Goal: Transaction & Acquisition: Purchase product/service

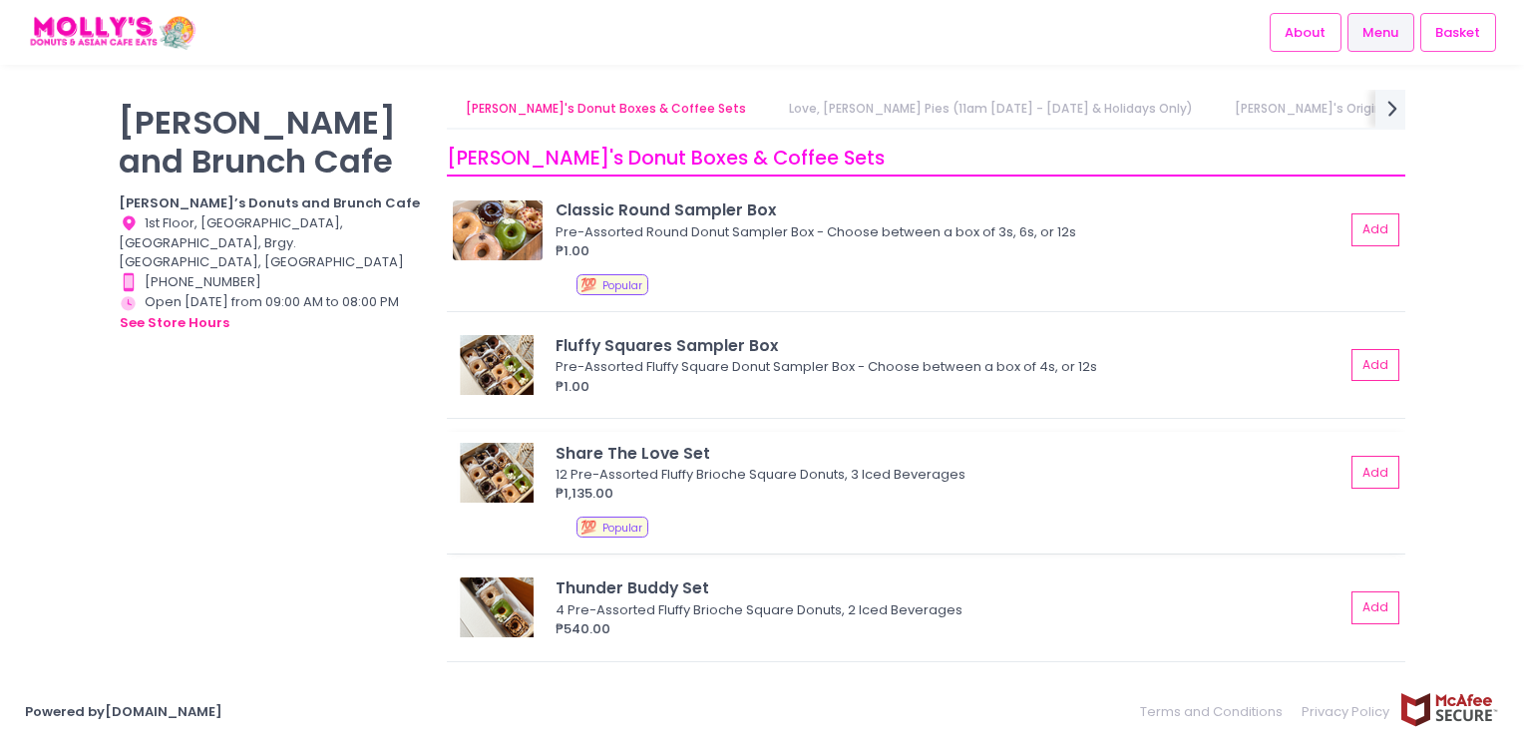
click at [758, 465] on div "12 Pre-Assorted Fluffy Brioche Square Donuts, 3 Iced Beverages" at bounding box center [947, 475] width 783 height 20
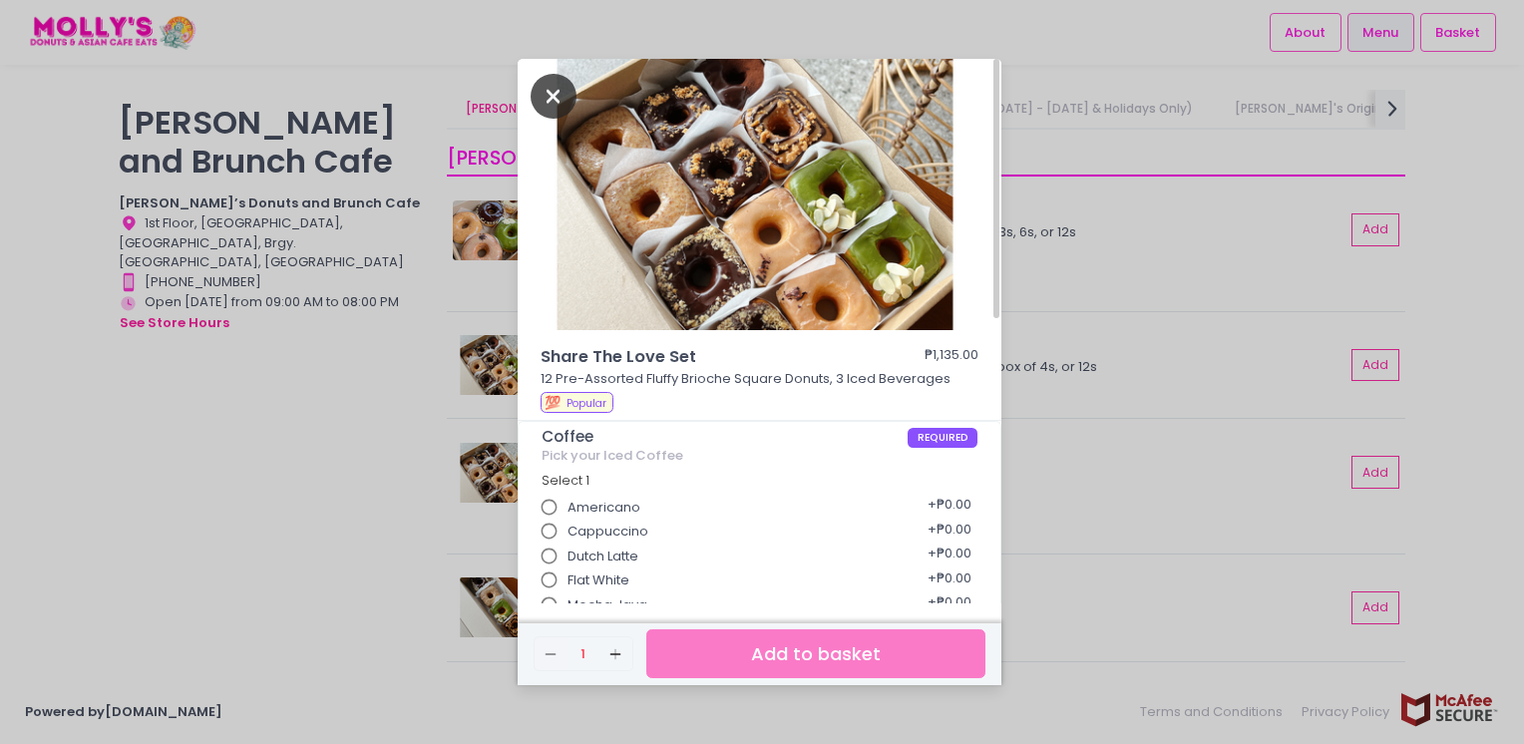
click at [549, 96] on icon "Close" at bounding box center [554, 96] width 46 height 45
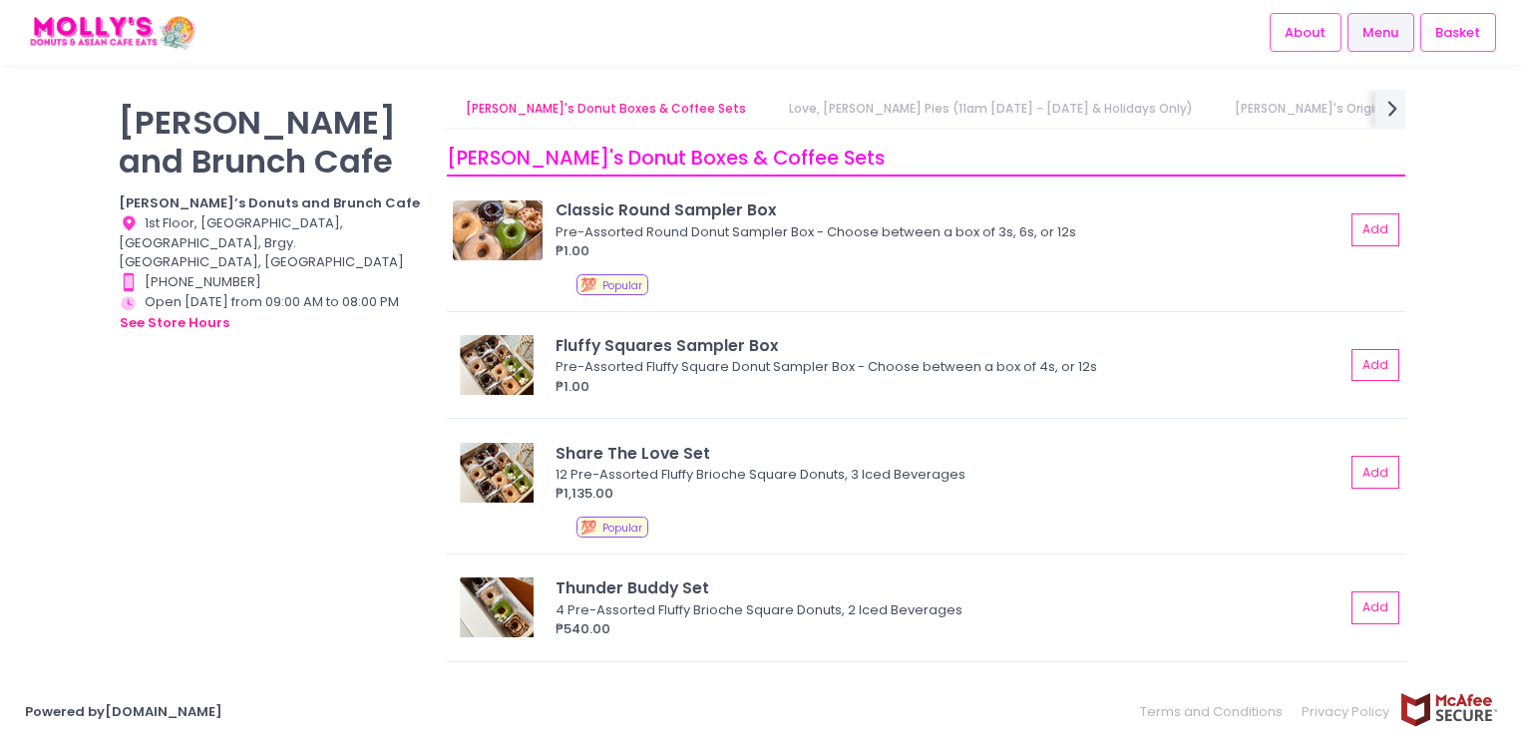
click at [982, 114] on link "Love, [PERSON_NAME] Pies (11am [DATE] - [DATE] & Holidays Only)" at bounding box center [990, 109] width 443 height 38
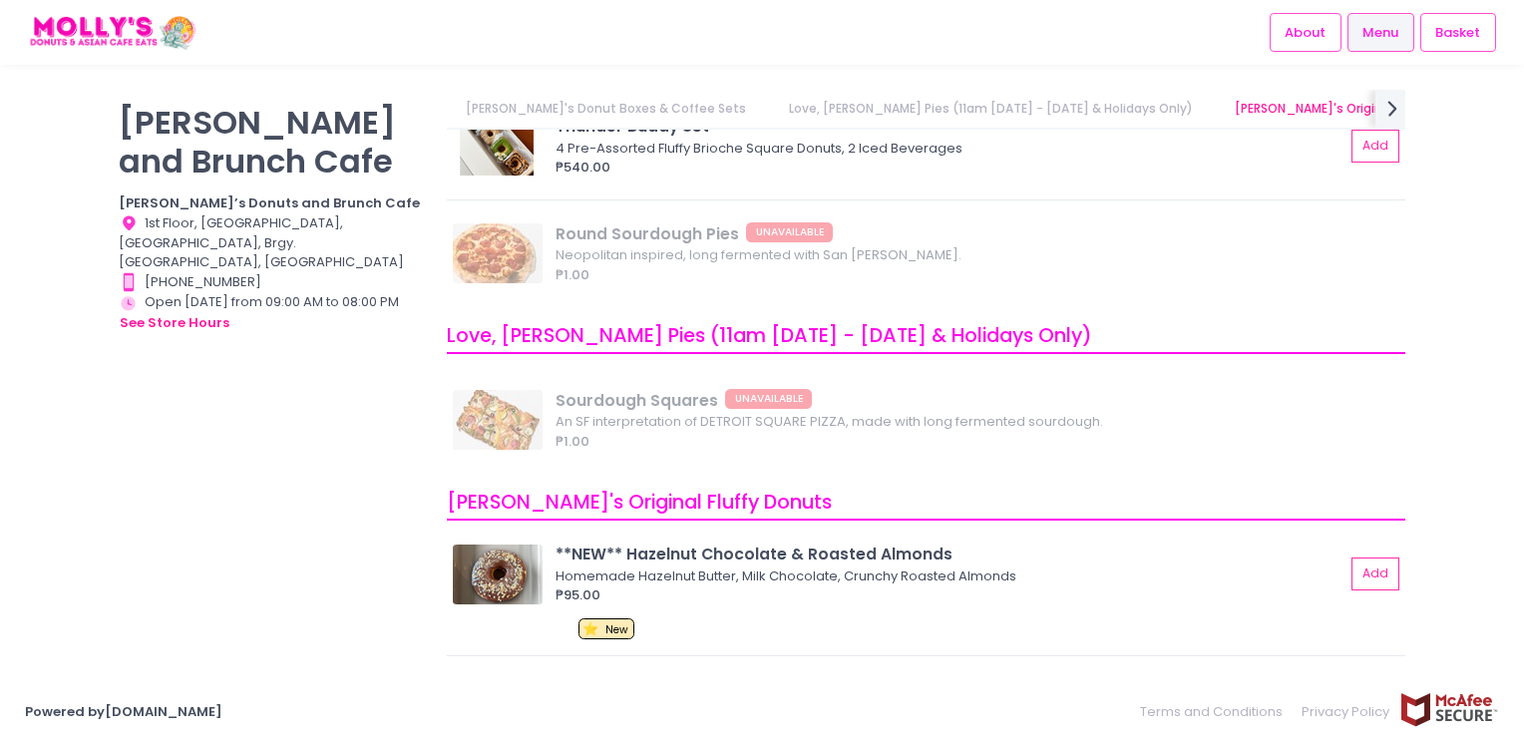
scroll to position [636, 0]
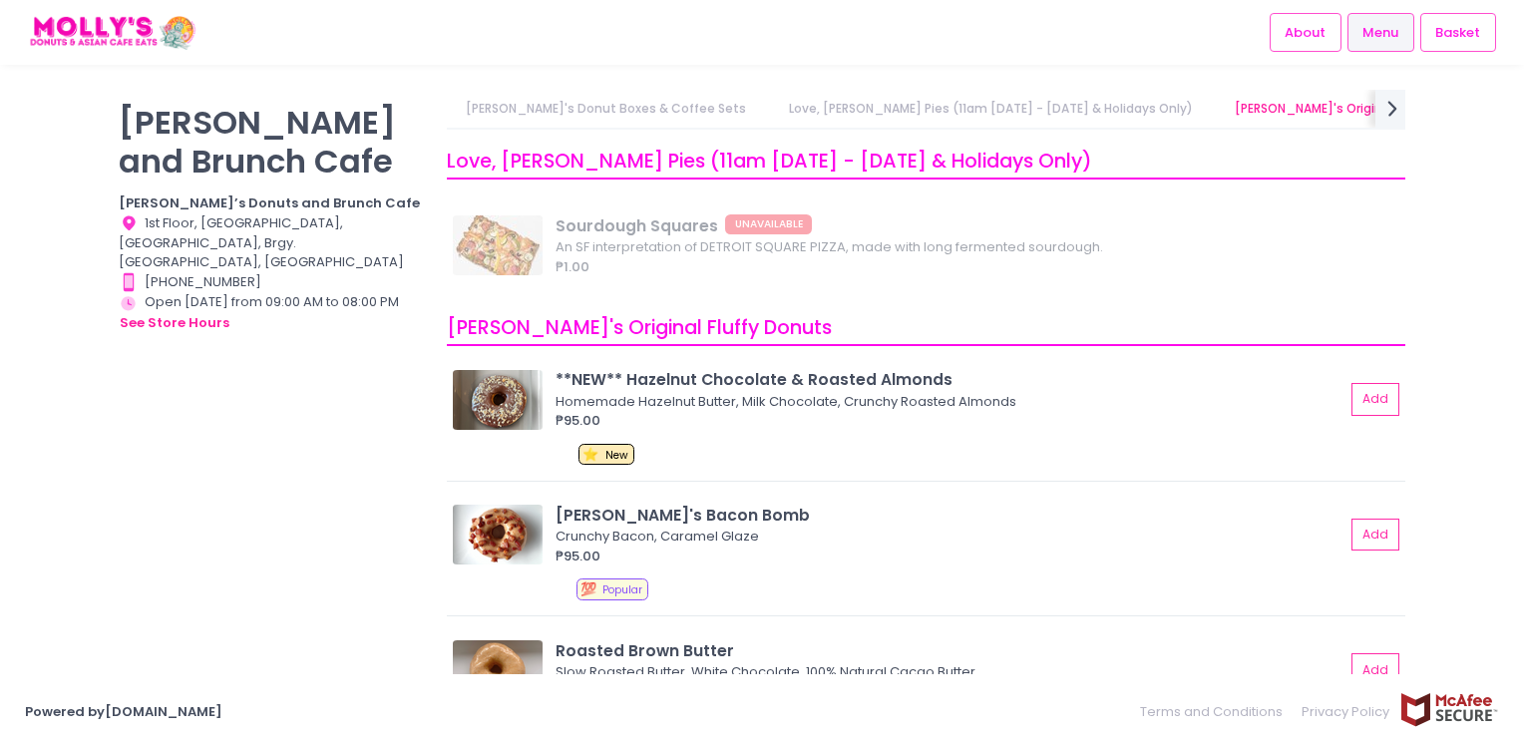
click at [1253, 111] on link "[PERSON_NAME]'s Original Fluffy Donuts" at bounding box center [1356, 109] width 283 height 38
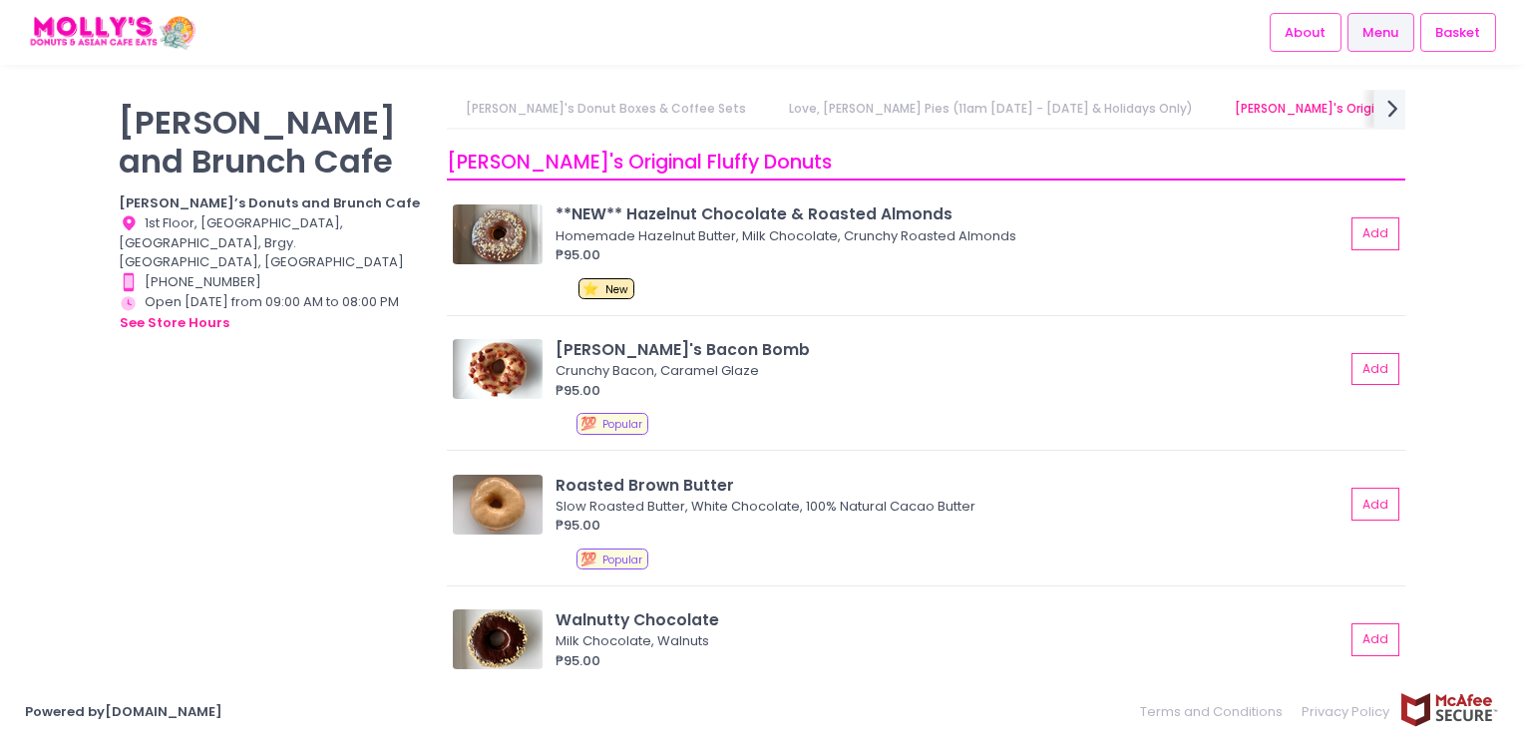
click at [1388, 118] on icon "next Created with Sketch." at bounding box center [1393, 108] width 29 height 29
click at [468, 110] on icon "prev Created with Sketch." at bounding box center [459, 108] width 29 height 29
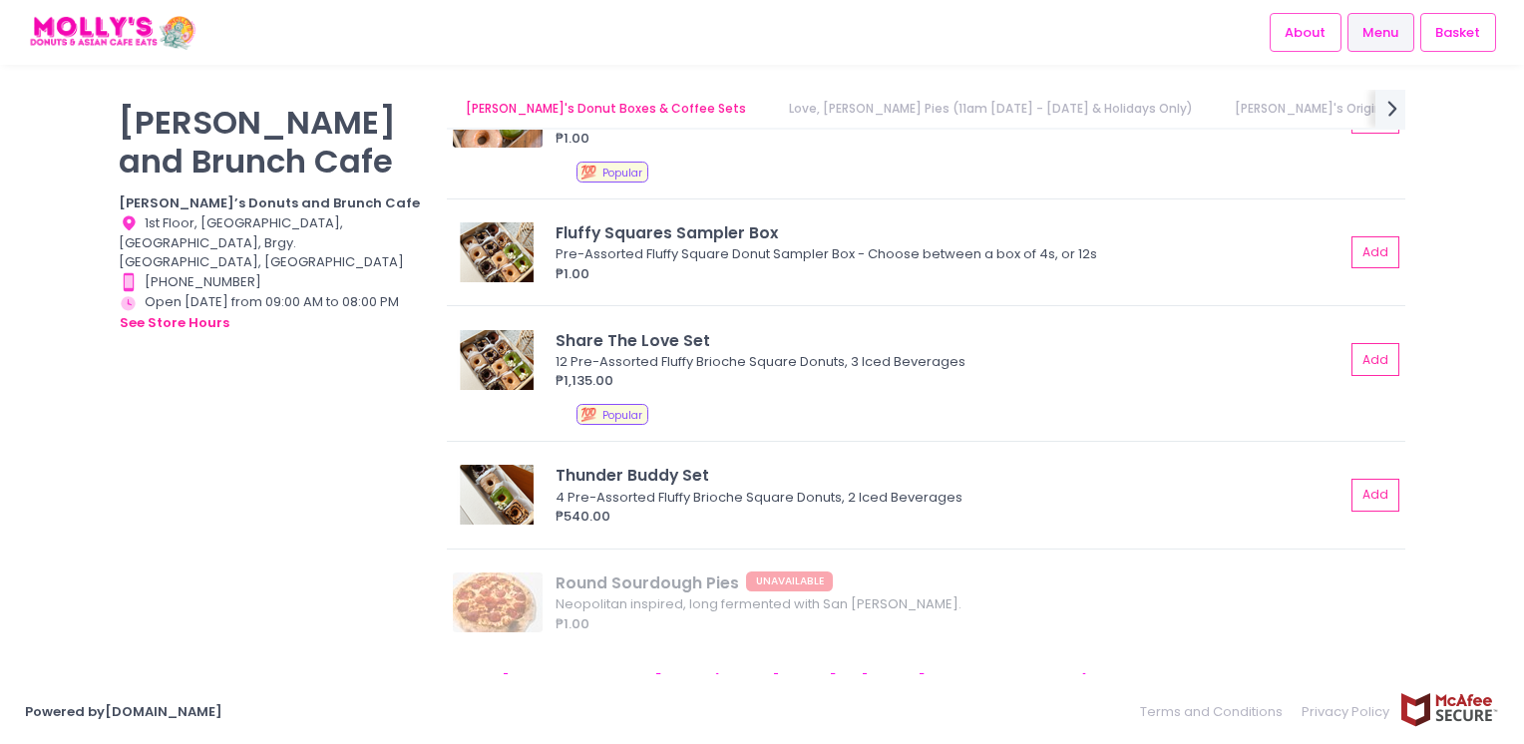
scroll to position [0, 0]
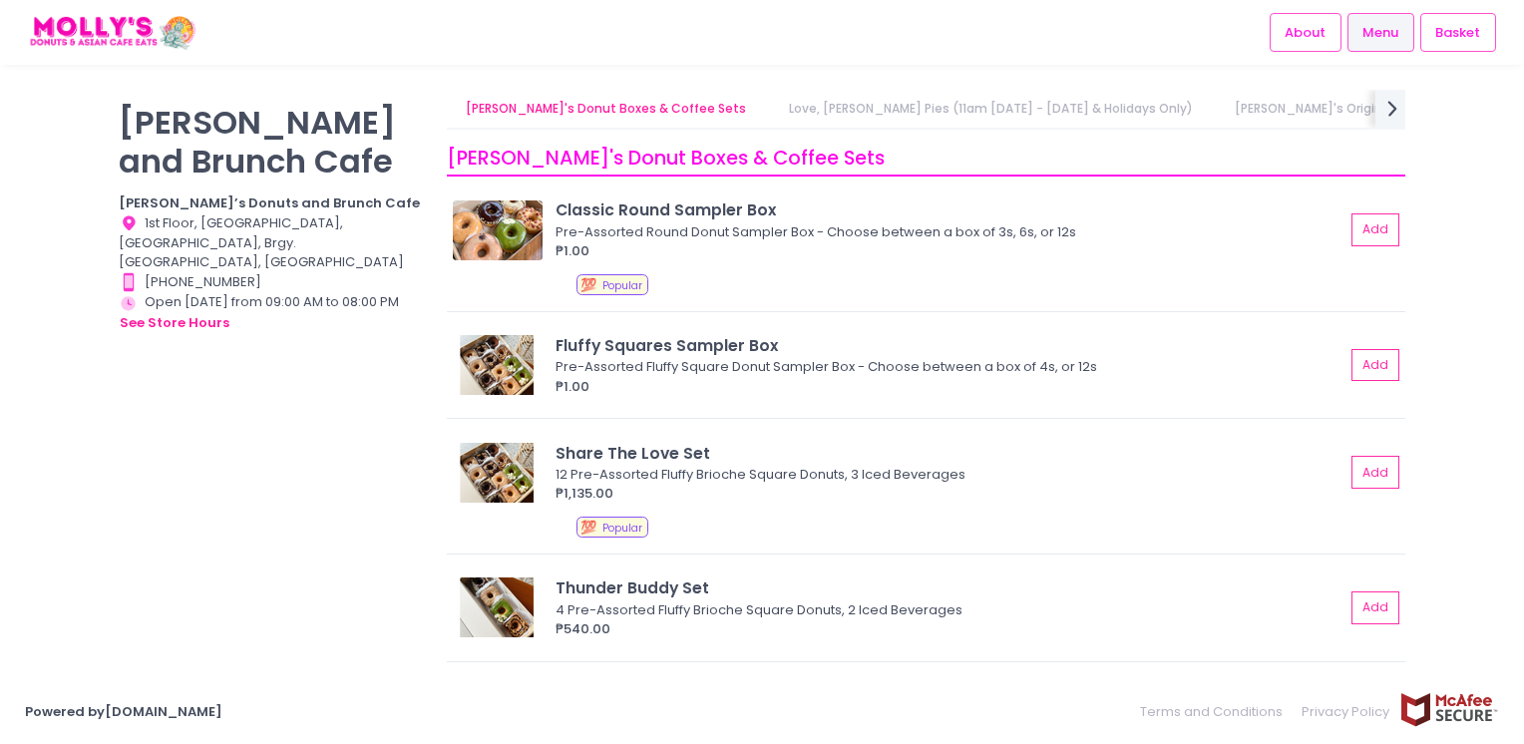
click at [833, 453] on div "Share The Love Set" at bounding box center [950, 453] width 789 height 23
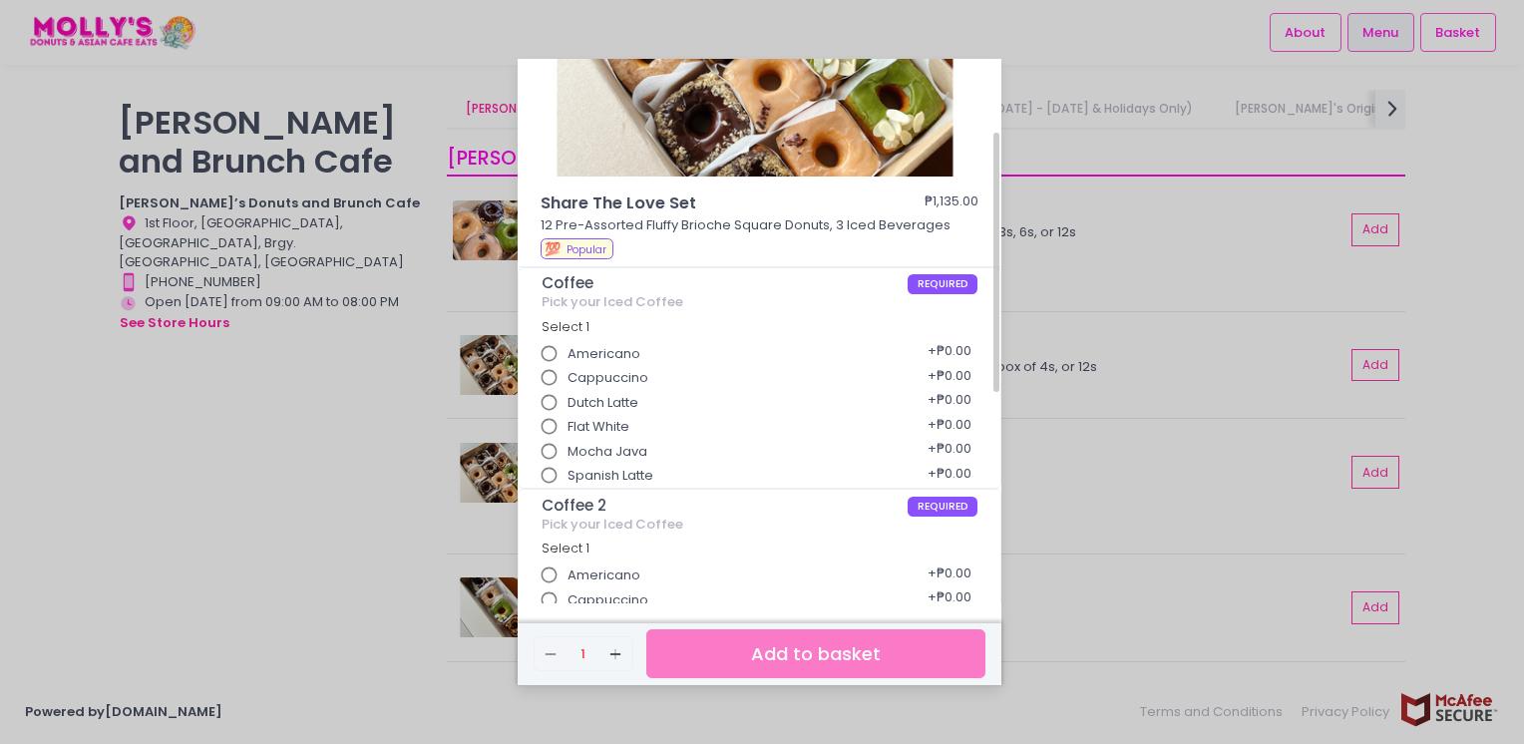
scroll to position [154, 0]
click at [571, 395] on span "Dutch Latte" at bounding box center [603, 403] width 71 height 20
click at [569, 395] on input "Dutch Latte" at bounding box center [550, 403] width 38 height 38
radio input "true"
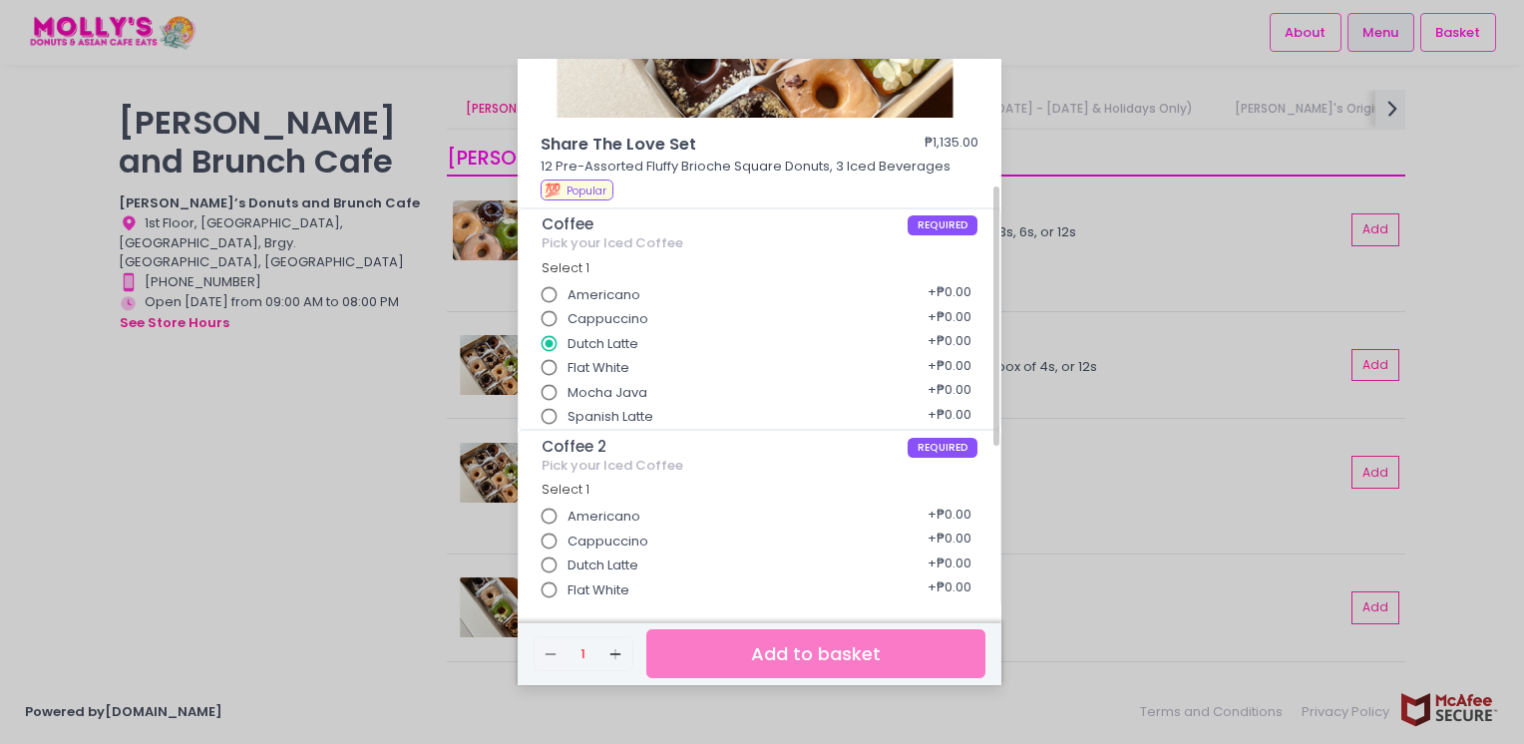
scroll to position [250, 0]
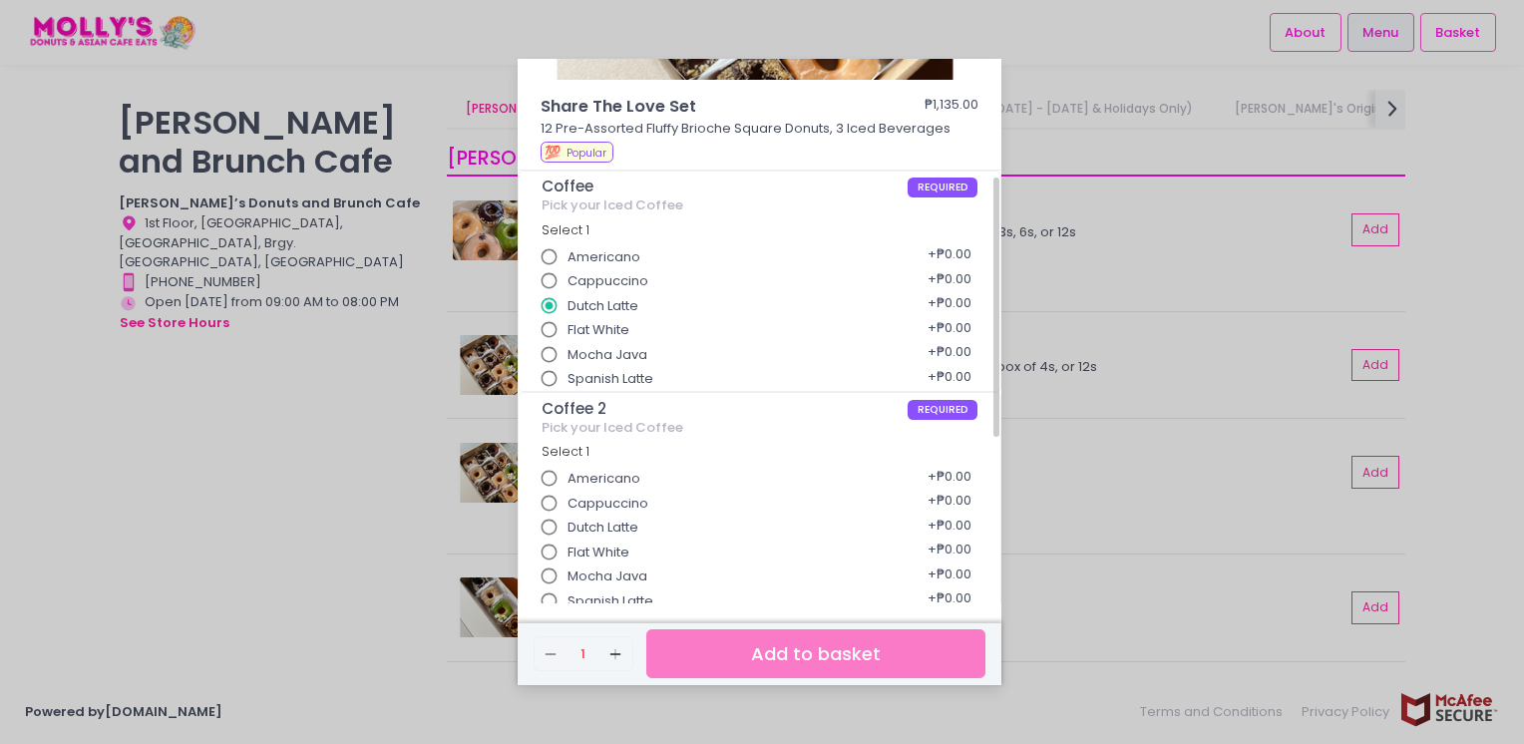
click at [606, 523] on span "Dutch Latte" at bounding box center [603, 528] width 71 height 20
click at [569, 523] on input "Dutch Latte" at bounding box center [550, 528] width 38 height 38
radio input "false"
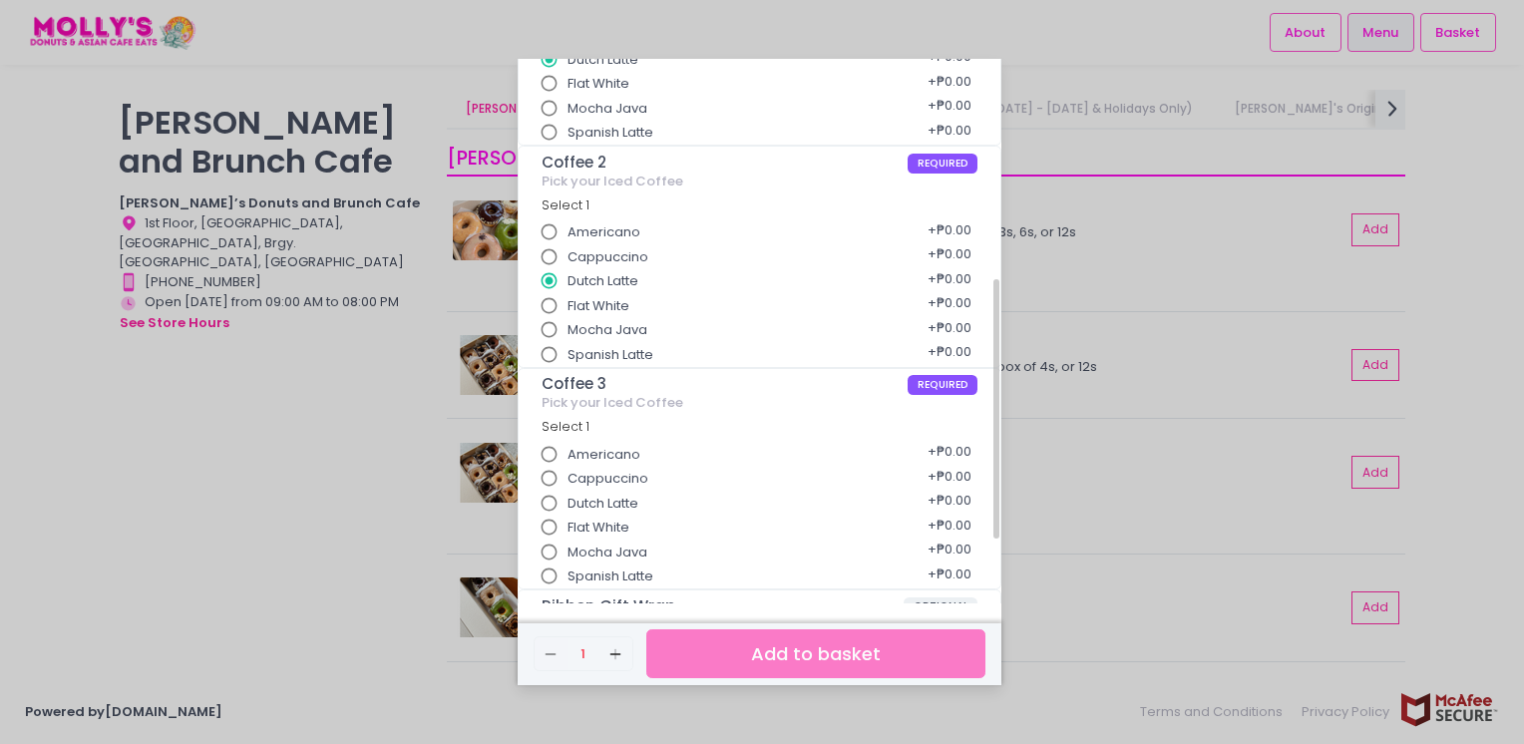
scroll to position [498, 0]
click at [607, 545] on span "Mocha Java" at bounding box center [608, 552] width 80 height 20
click at [569, 545] on input "Mocha Java" at bounding box center [550, 552] width 38 height 38
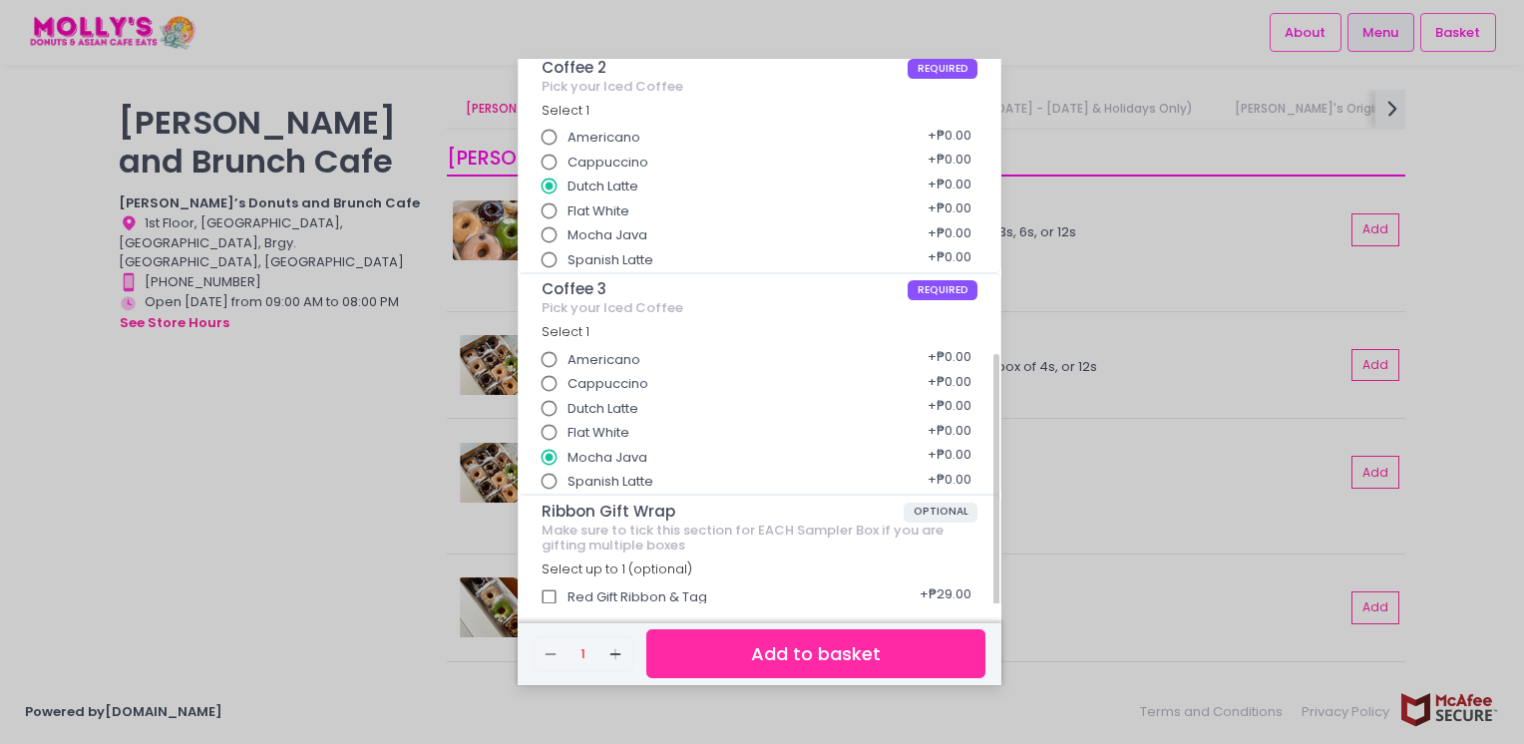
scroll to position [601, 0]
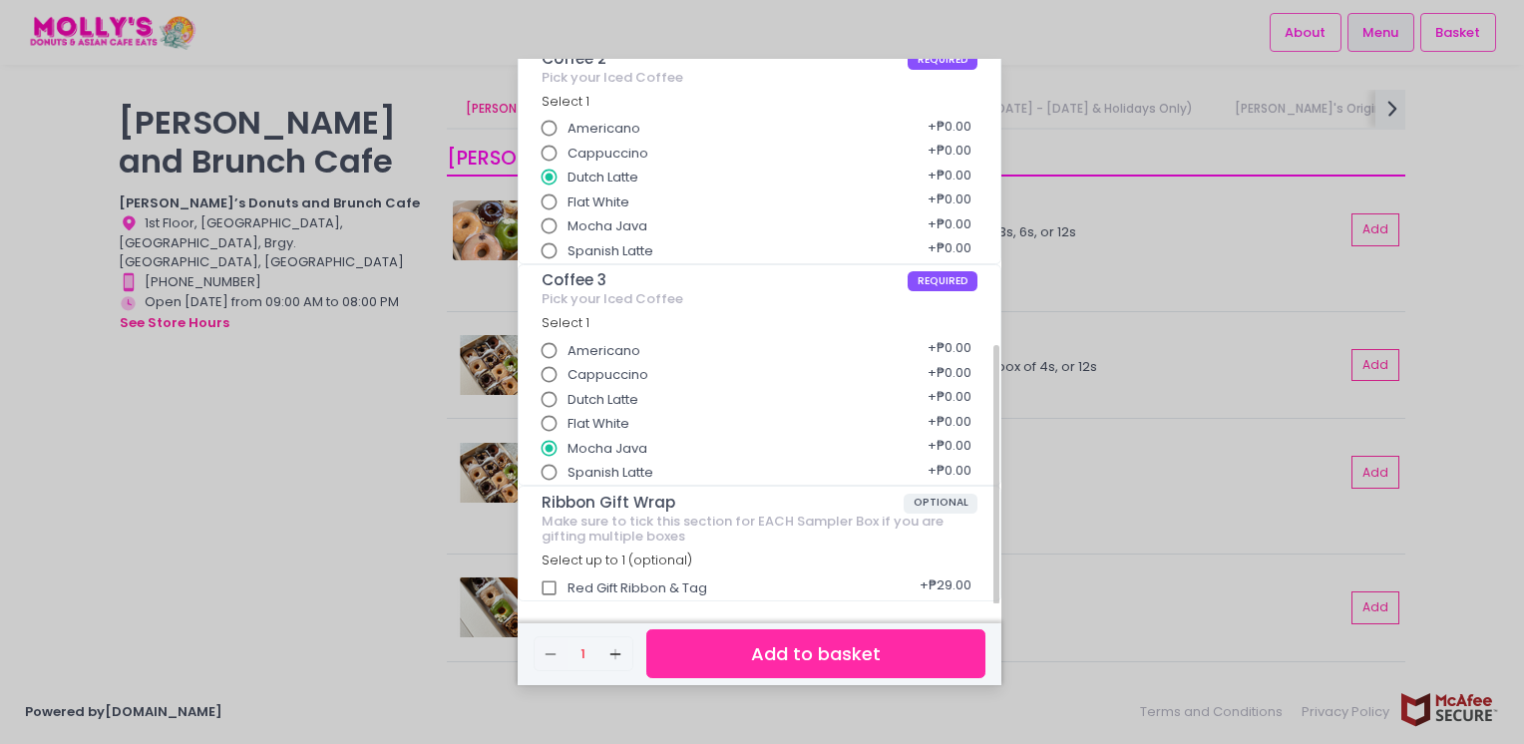
click at [552, 126] on input "Americano" at bounding box center [550, 129] width 38 height 38
radio input "true"
radio input "false"
click at [758, 666] on button "Add to basket" at bounding box center [815, 653] width 339 height 49
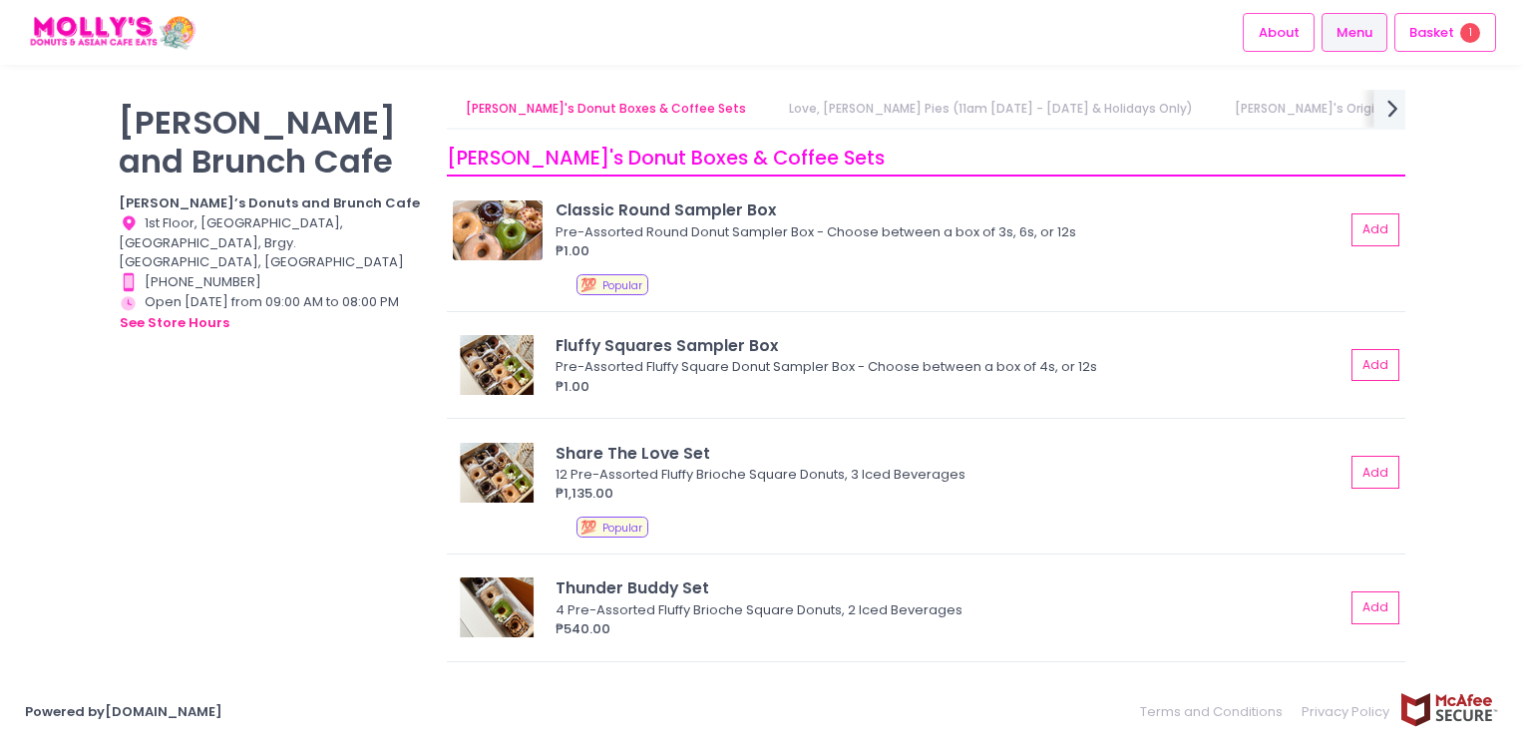
click at [1391, 110] on icon "next Created with Sketch." at bounding box center [1393, 108] width 29 height 29
click at [1213, 110] on link "In-Store Exclusive" at bounding box center [1287, 109] width 148 height 38
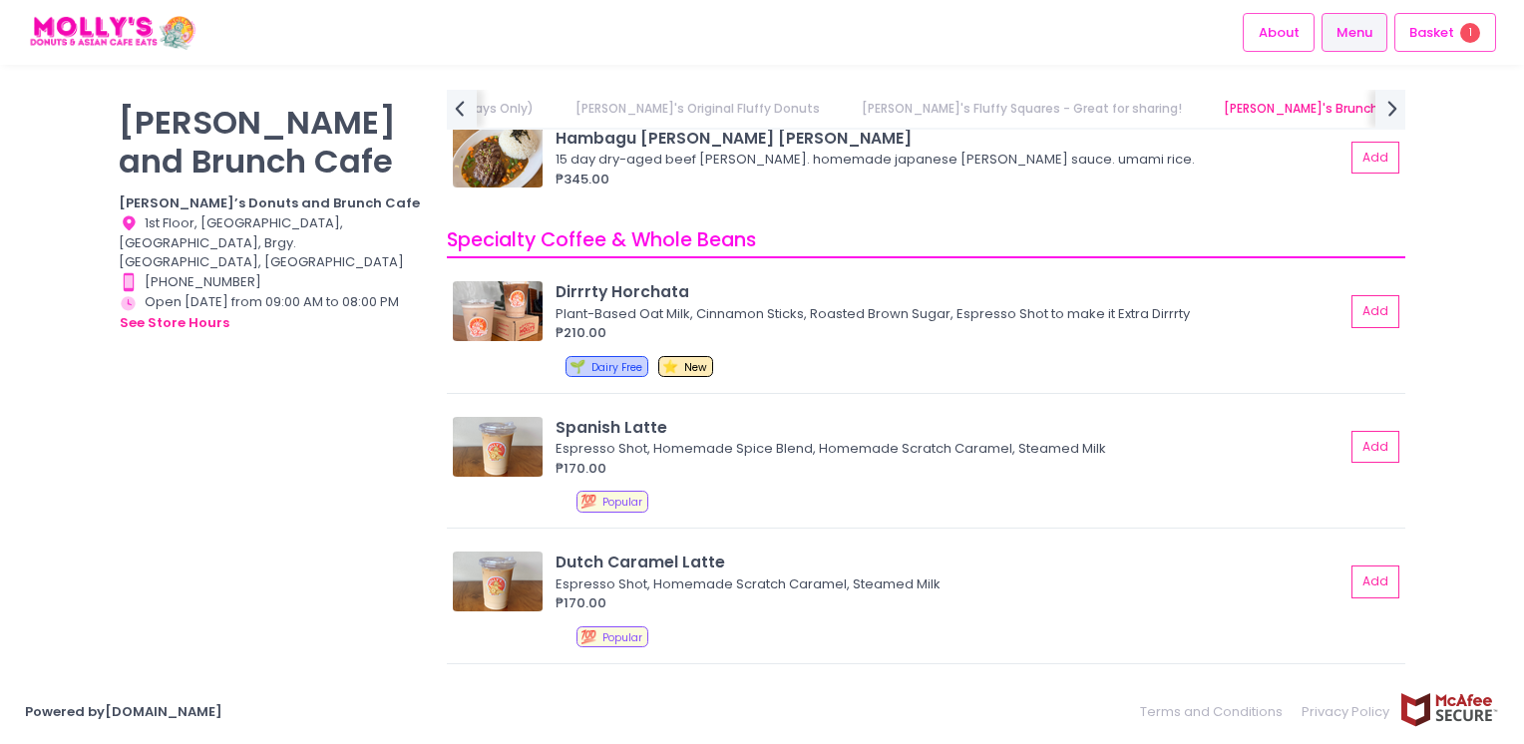
scroll to position [5585, 0]
click at [891, 110] on link "[PERSON_NAME]'s Fluffy Squares - Great for sharing!" at bounding box center [1022, 109] width 359 height 38
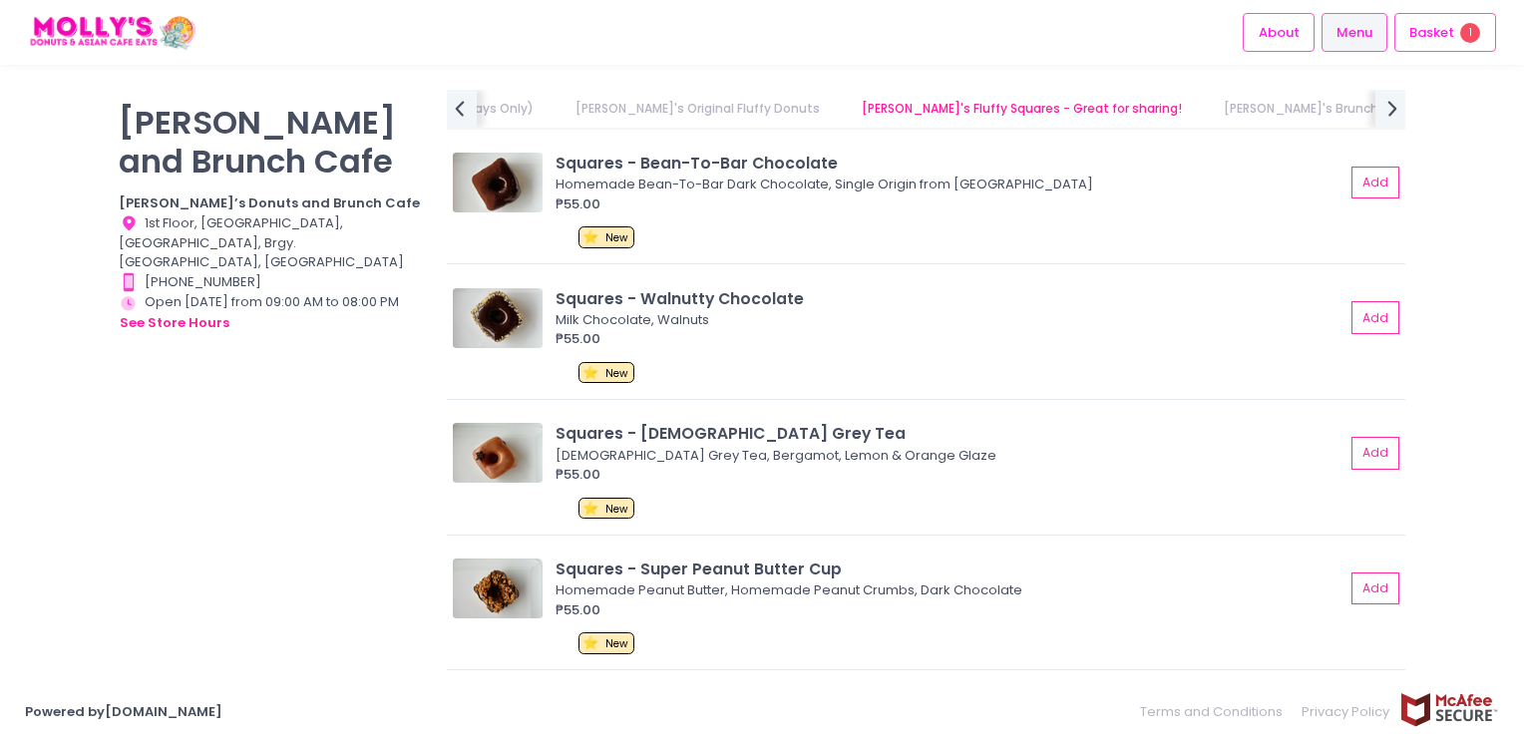
scroll to position [2346, 0]
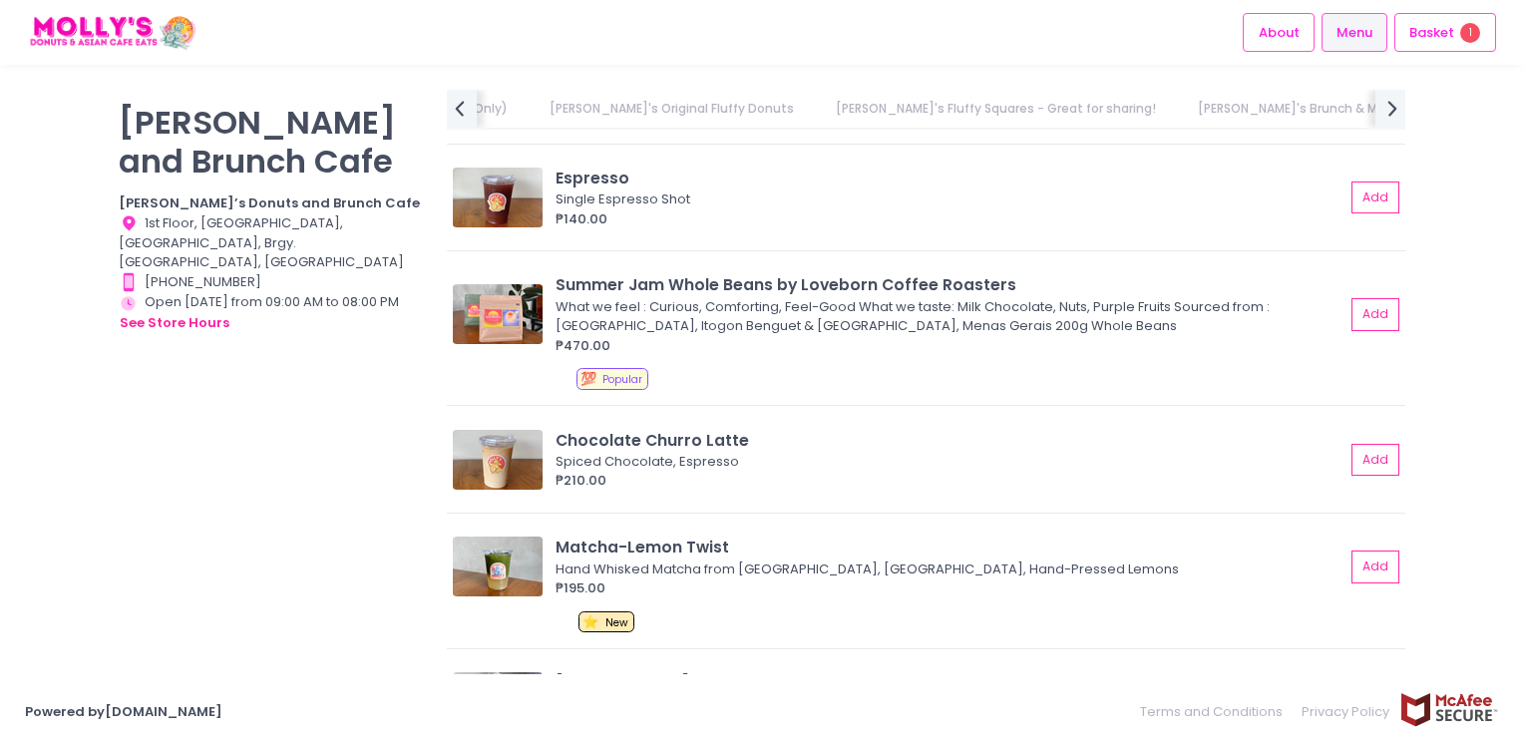
scroll to position [6960, 0]
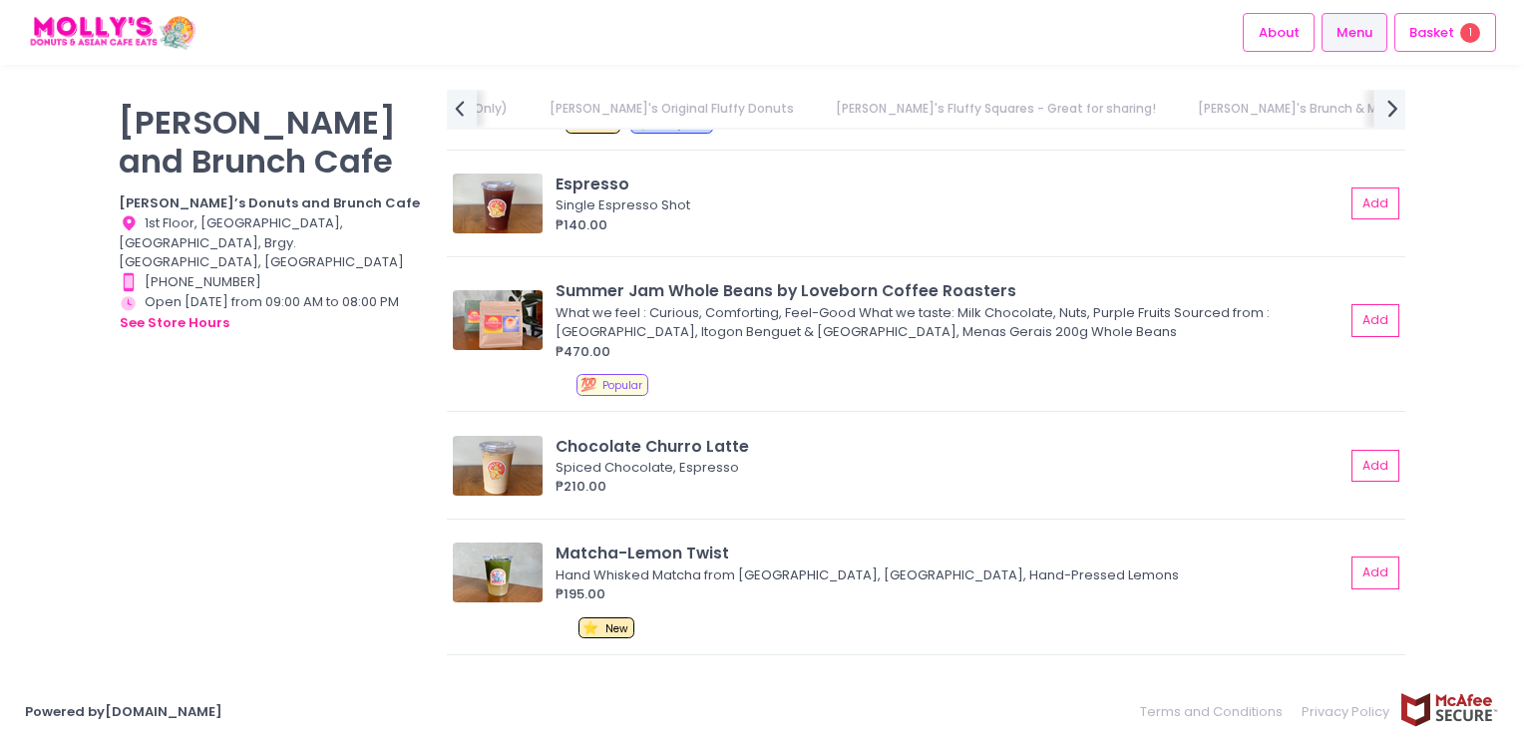
click at [1388, 109] on icon "next Created with Sketch." at bounding box center [1393, 108] width 29 height 29
click at [451, 111] on icon "prev Created with Sketch." at bounding box center [459, 108] width 29 height 29
click at [683, 108] on link "[PERSON_NAME]'s Brunch & Mains" at bounding box center [805, 109] width 244 height 38
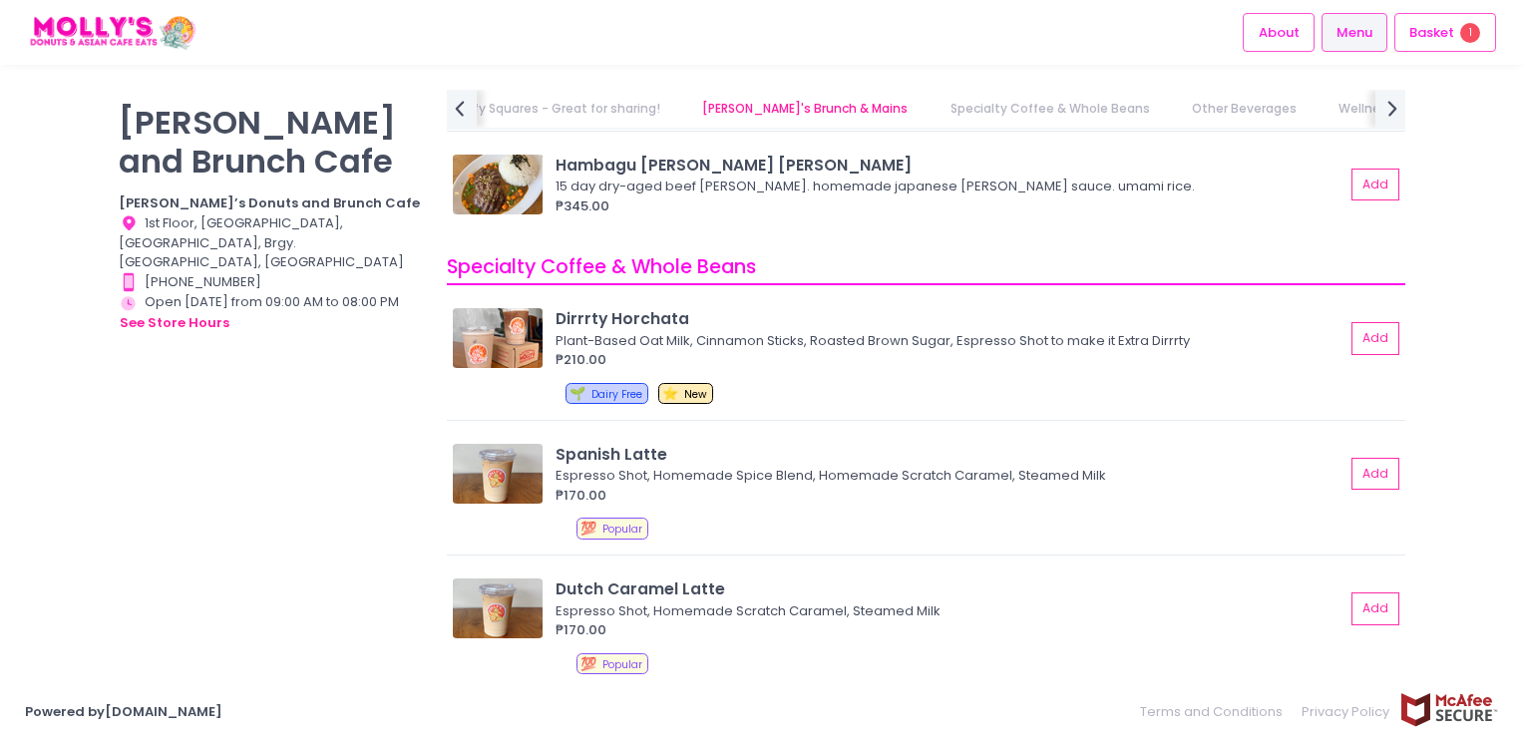
scroll to position [5554, 0]
click at [873, 385] on div "🌱 Dairy Free ⭐ New" at bounding box center [982, 399] width 833 height 28
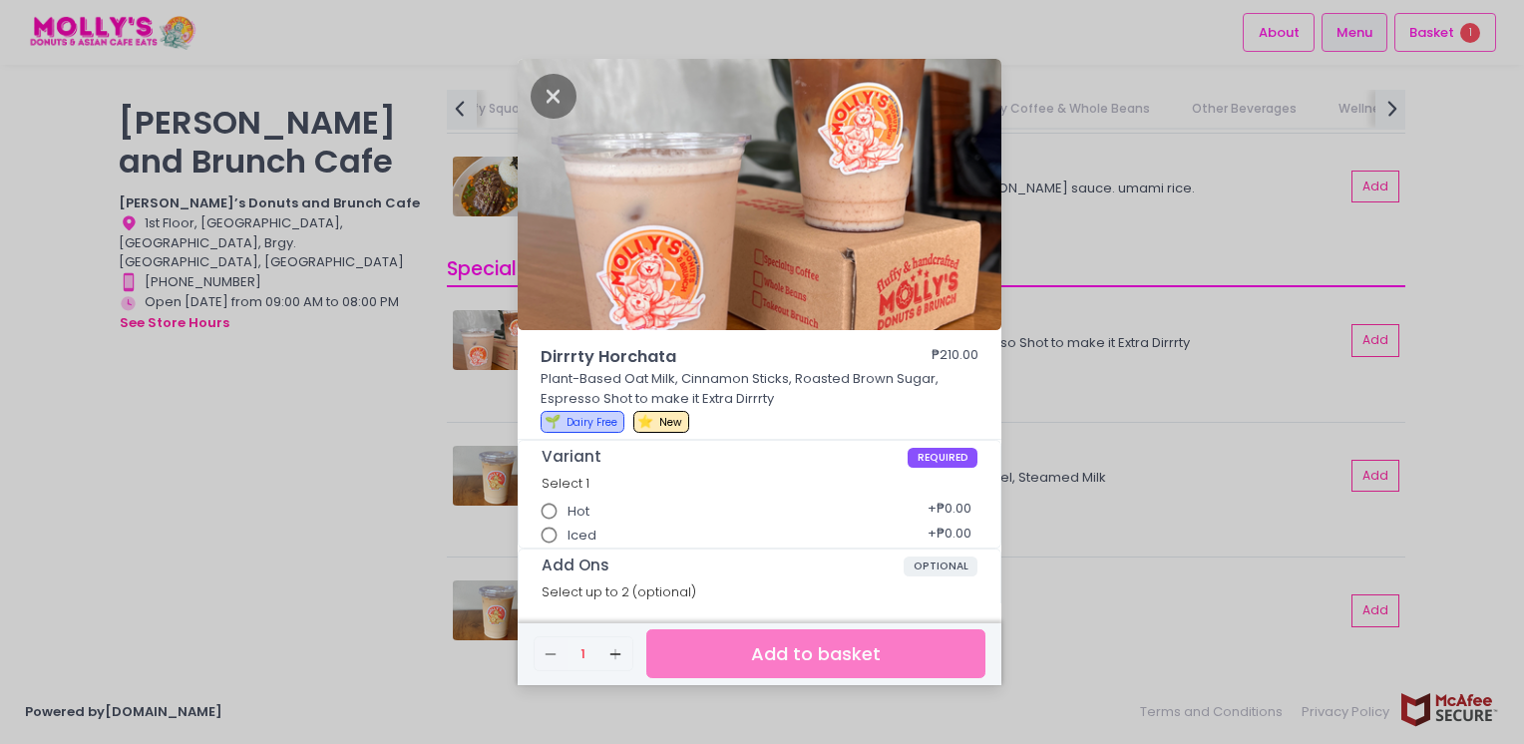
scroll to position [57, 0]
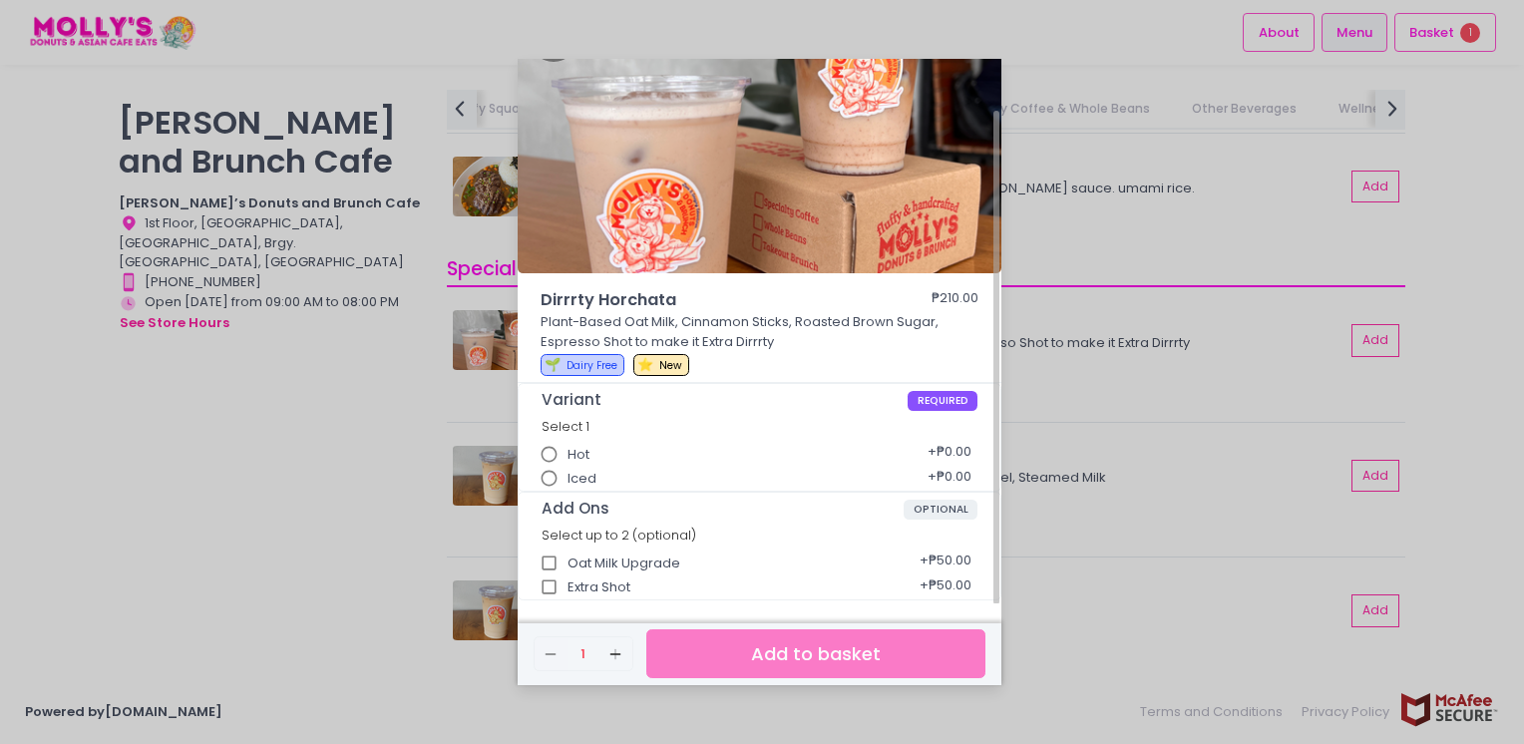
click at [544, 478] on input "Iced" at bounding box center [550, 479] width 38 height 38
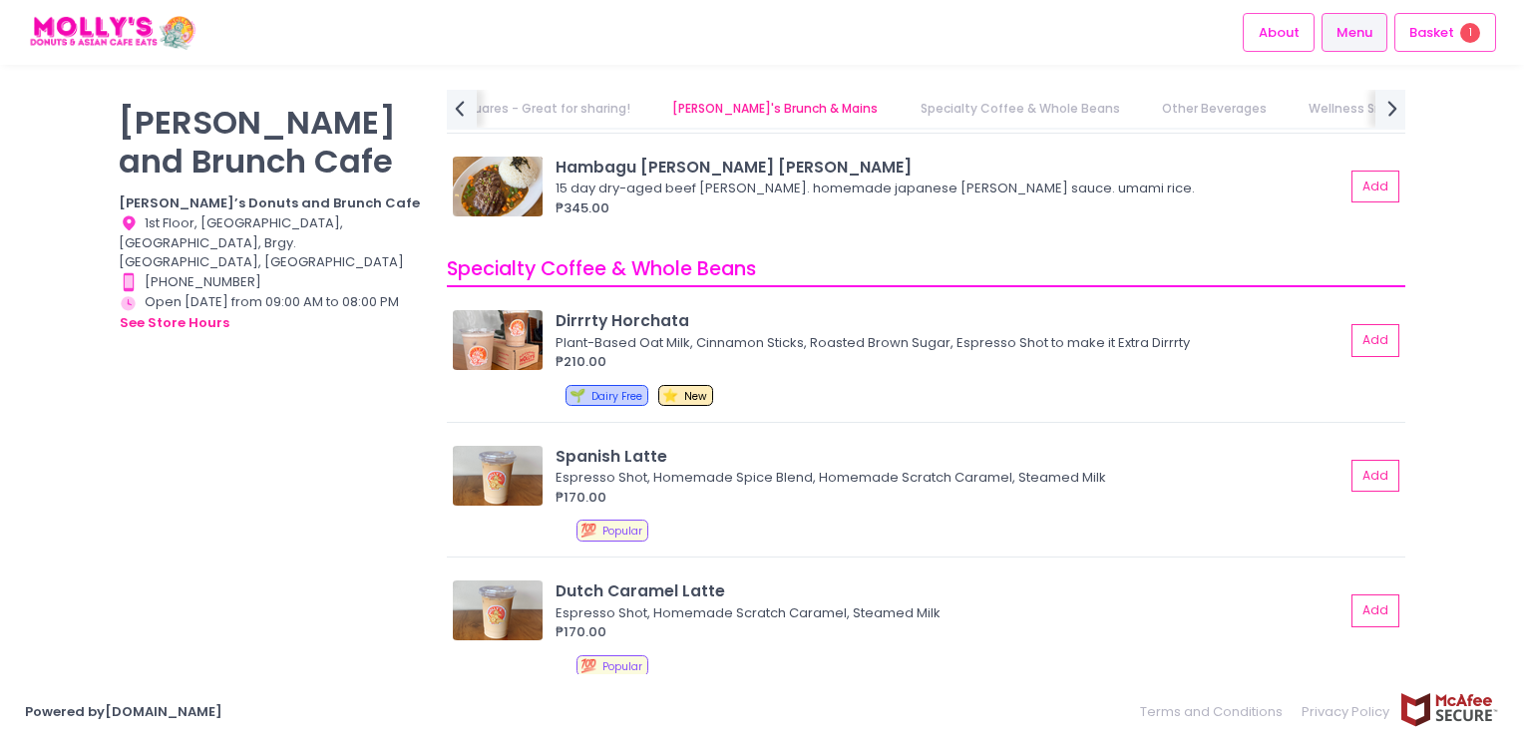
scroll to position [0, 1238]
click at [1457, 118] on link "In-Store Exclusive" at bounding box center [1531, 109] width 148 height 38
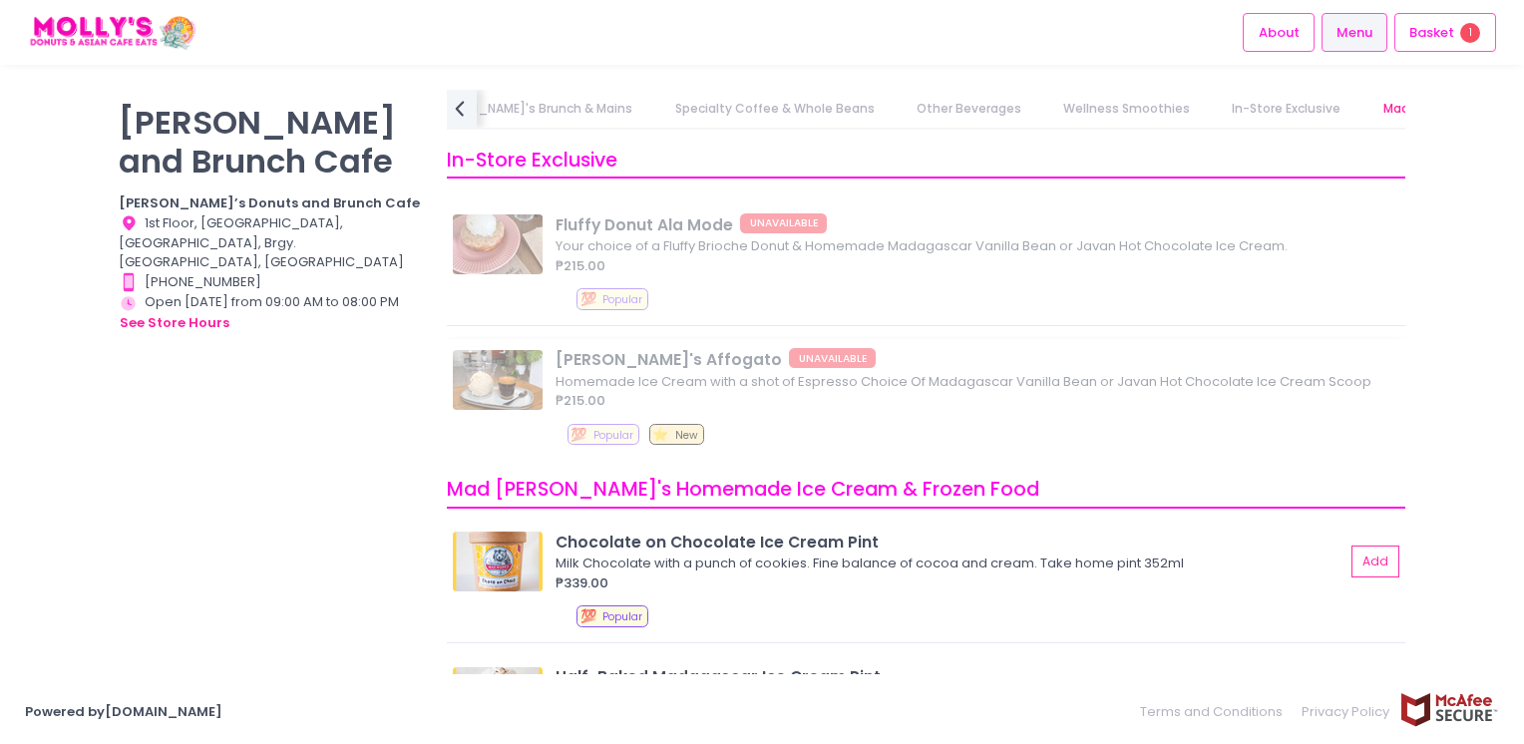
scroll to position [9433, 0]
